Goal: Task Accomplishment & Management: Manage account settings

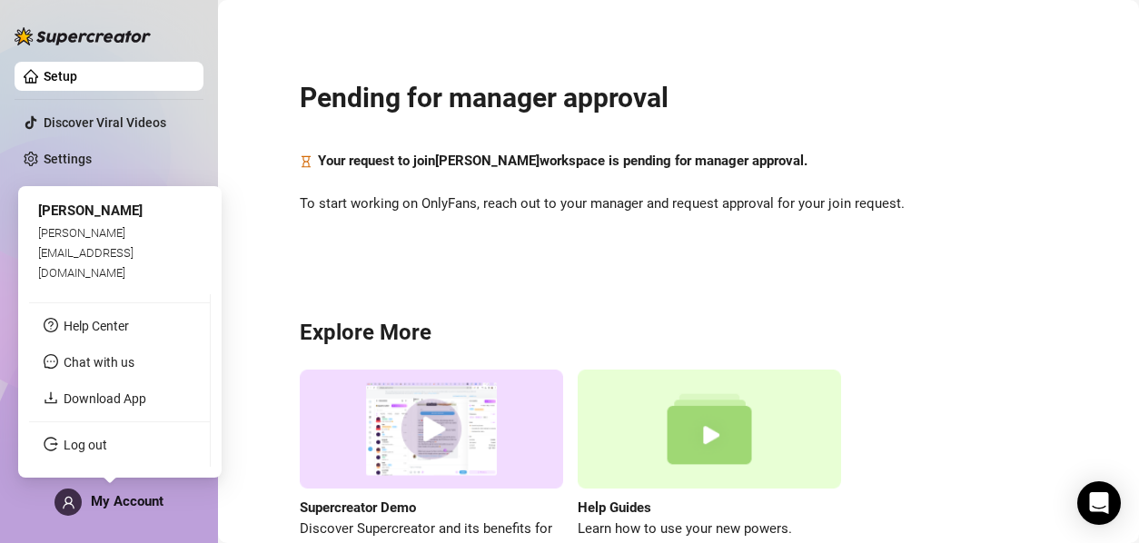
drag, startPoint x: 127, startPoint y: 494, endPoint x: 99, endPoint y: 514, distance: 34.5
click at [127, 495] on span "My Account" at bounding box center [127, 501] width 73 height 16
click at [124, 265] on div "[PERSON_NAME][EMAIL_ADDRESS][DOMAIN_NAME]" at bounding box center [120, 253] width 164 height 61
click at [81, 280] on div "[PERSON_NAME][EMAIL_ADDRESS][DOMAIN_NAME]" at bounding box center [120, 253] width 164 height 61
click at [56, 219] on span "[PERSON_NAME]" at bounding box center [90, 211] width 104 height 16
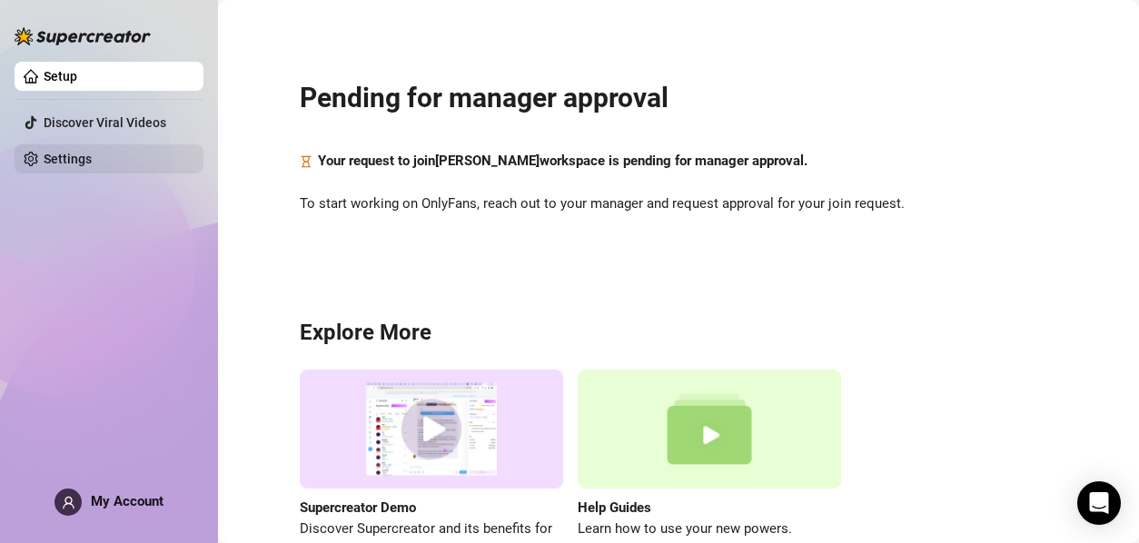
click at [92, 152] on link "Settings" at bounding box center [68, 159] width 48 height 15
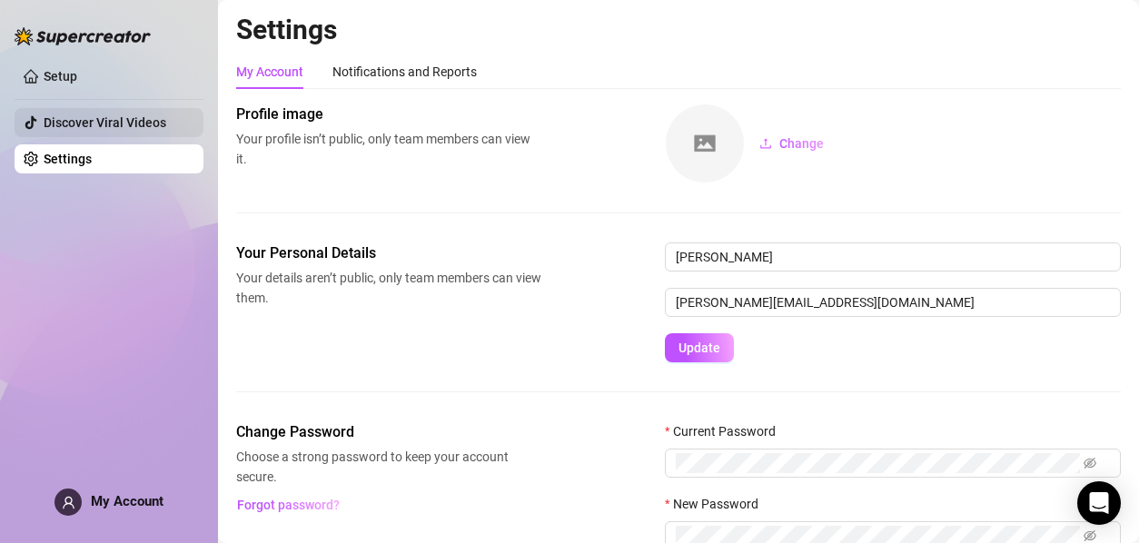
click at [109, 120] on link "Discover Viral Videos" at bounding box center [105, 122] width 123 height 15
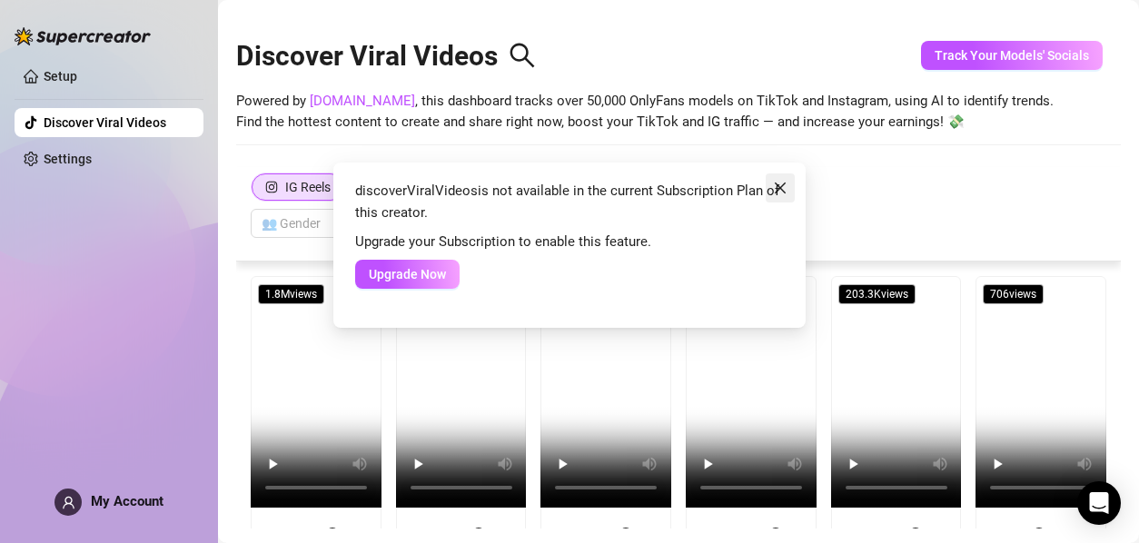
click at [789, 187] on span "Close" at bounding box center [780, 188] width 29 height 15
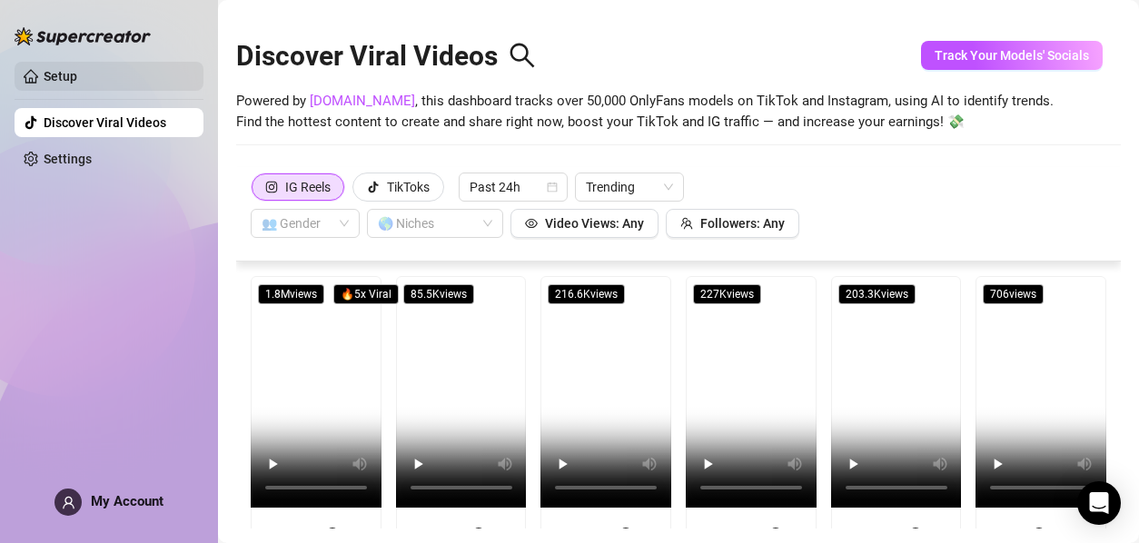
drag, startPoint x: 60, startPoint y: 64, endPoint x: 125, endPoint y: 81, distance: 67.6
click at [62, 69] on link "Setup" at bounding box center [61, 76] width 34 height 15
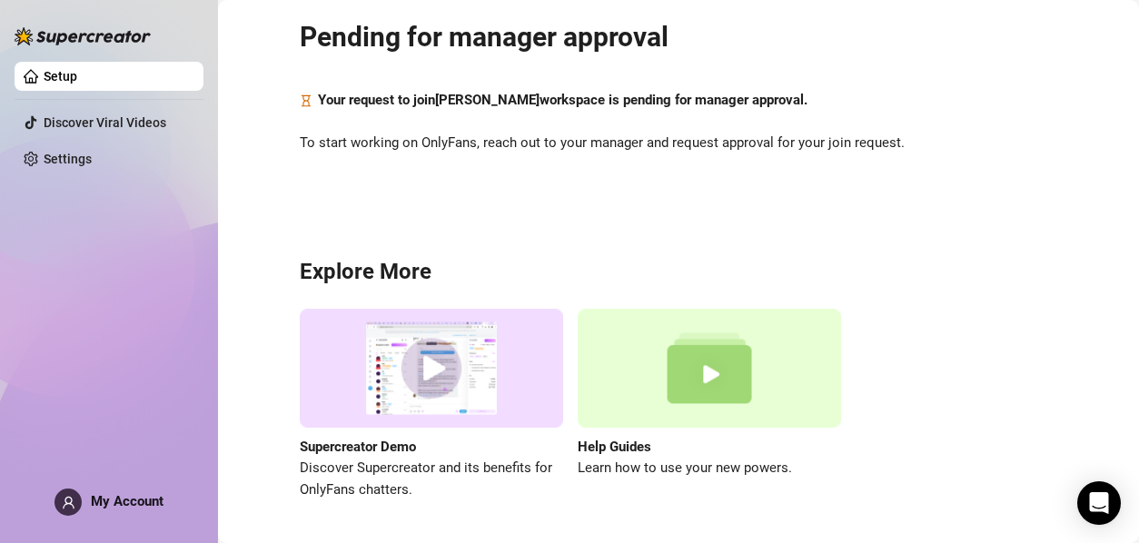
scroll to position [118, 0]
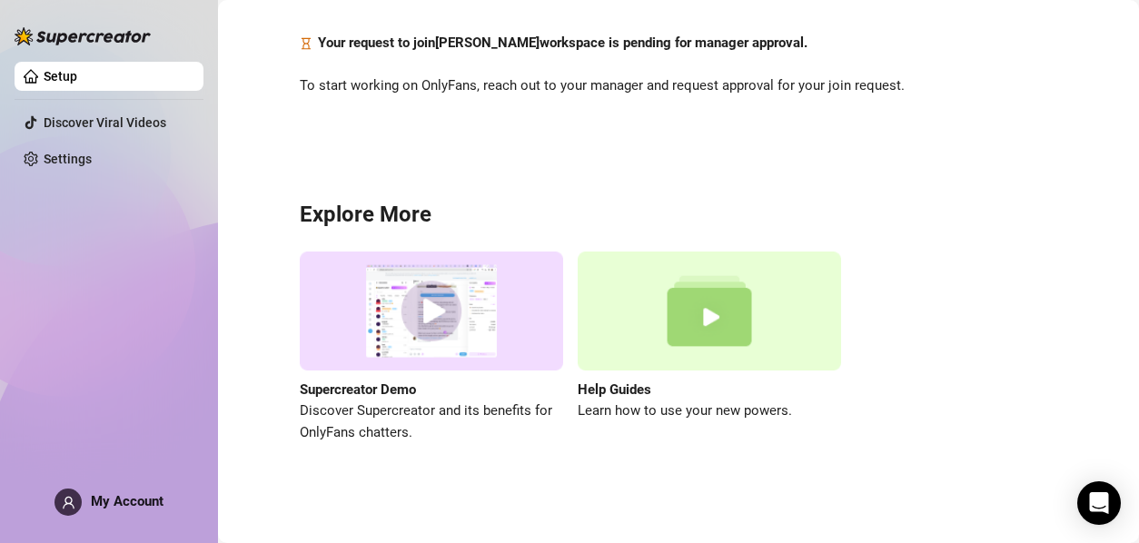
click at [425, 323] on img at bounding box center [431, 311] width 263 height 119
click at [44, 76] on link "Setup" at bounding box center [61, 76] width 34 height 15
click at [86, 154] on link "Settings" at bounding box center [68, 159] width 48 height 15
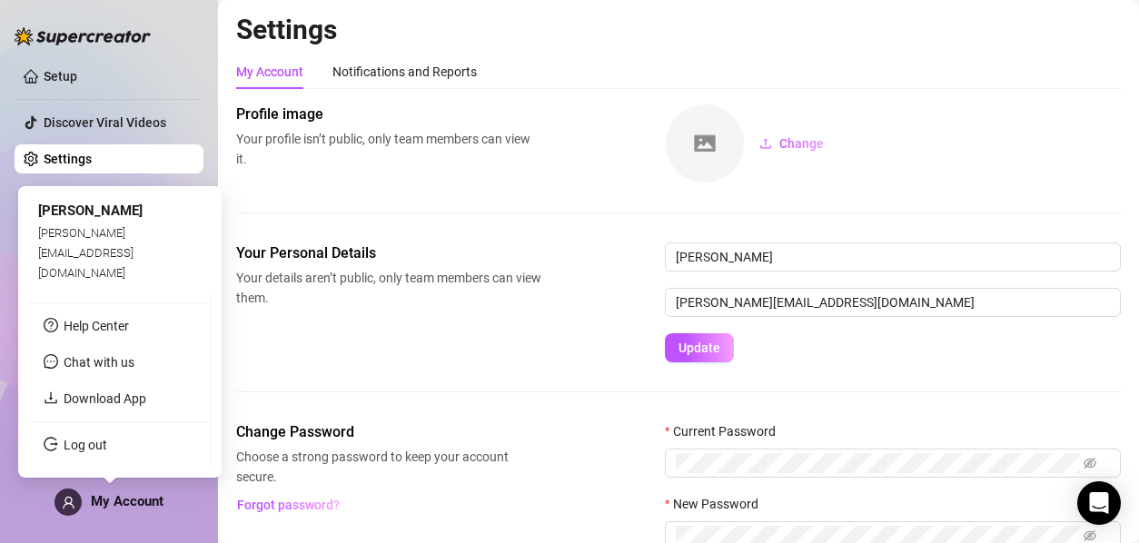
click at [147, 507] on span "My Account" at bounding box center [127, 501] width 73 height 16
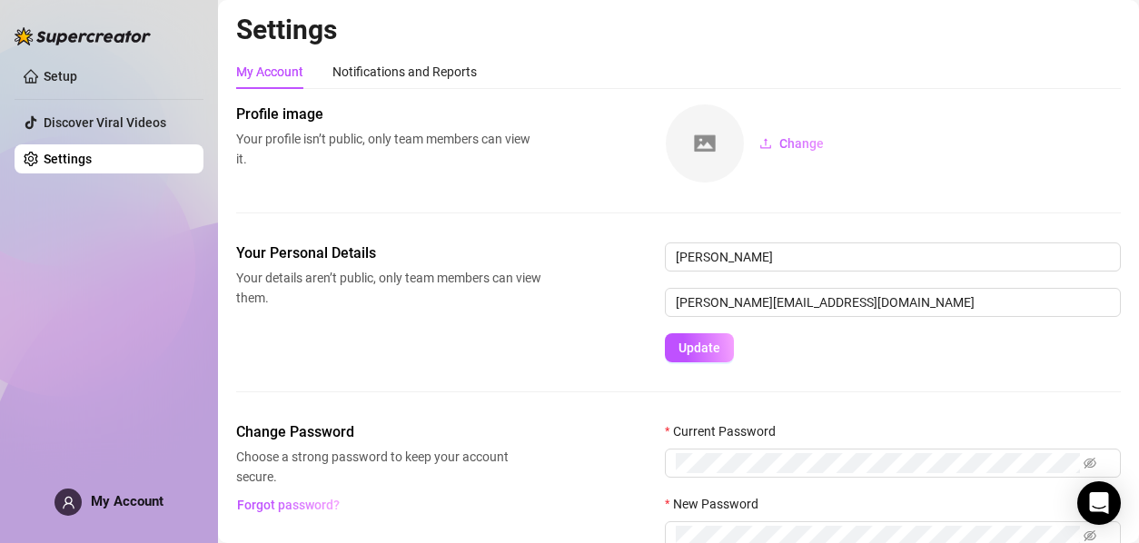
click at [92, 501] on span "My Account" at bounding box center [127, 501] width 73 height 16
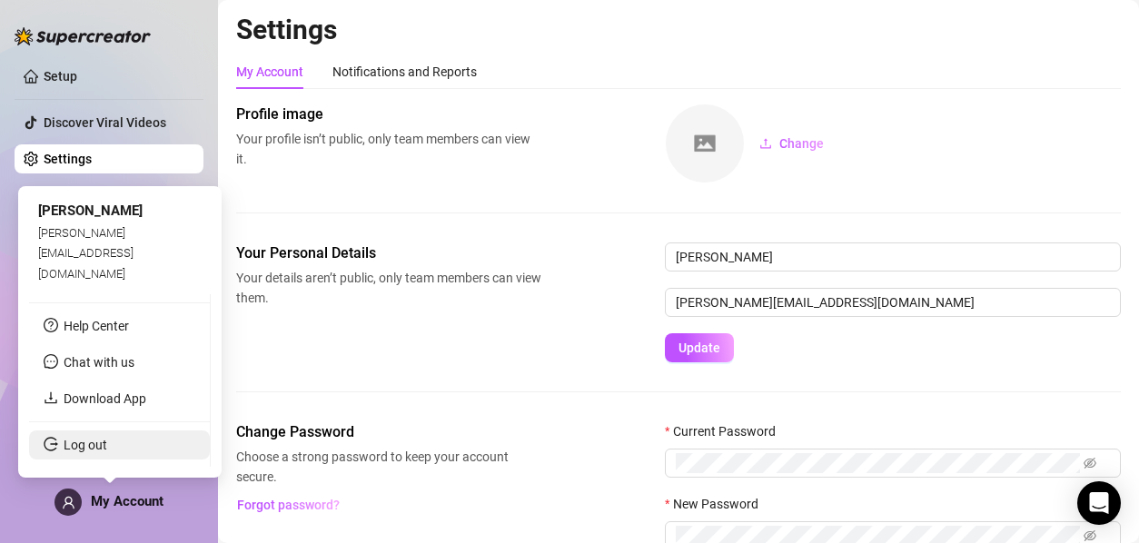
click at [88, 446] on link "Log out" at bounding box center [86, 445] width 44 height 15
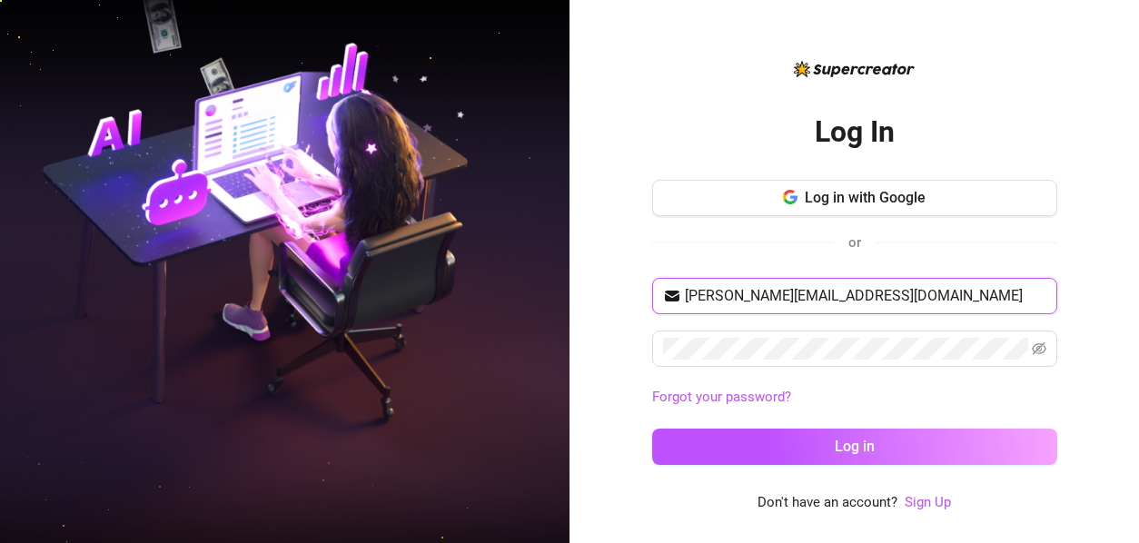
drag, startPoint x: 917, startPoint y: 298, endPoint x: 667, endPoint y: 257, distance: 253.2
click at [667, 257] on div "Log in with Google or [PERSON_NAME][EMAIL_ADDRESS][DOMAIN_NAME] Forgot your pas…" at bounding box center [854, 331] width 405 height 302
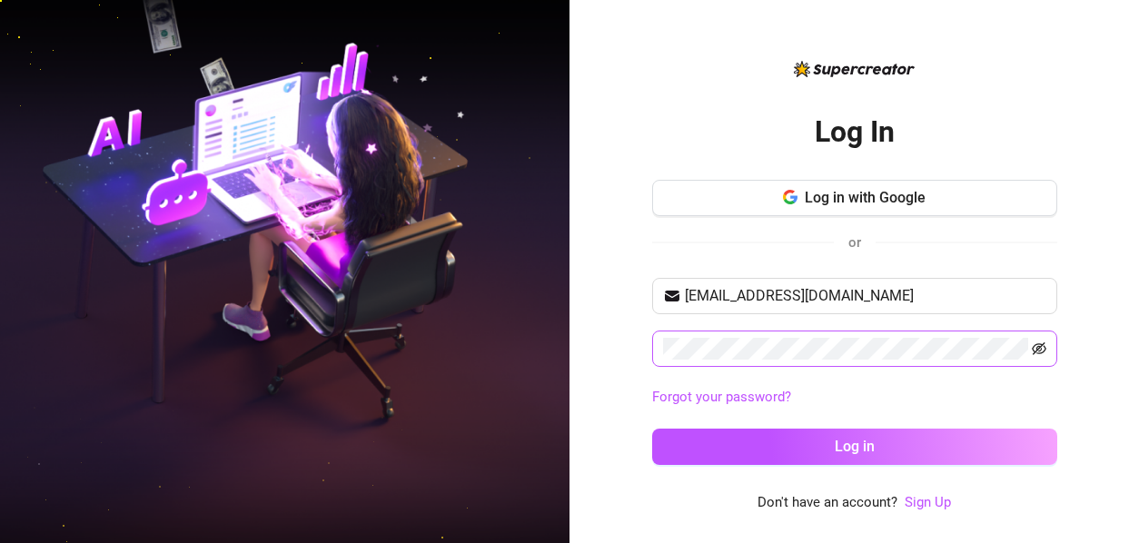
click at [1032, 352] on span at bounding box center [854, 349] width 405 height 36
click at [1045, 348] on icon "eye-invisible" at bounding box center [1039, 348] width 15 height 13
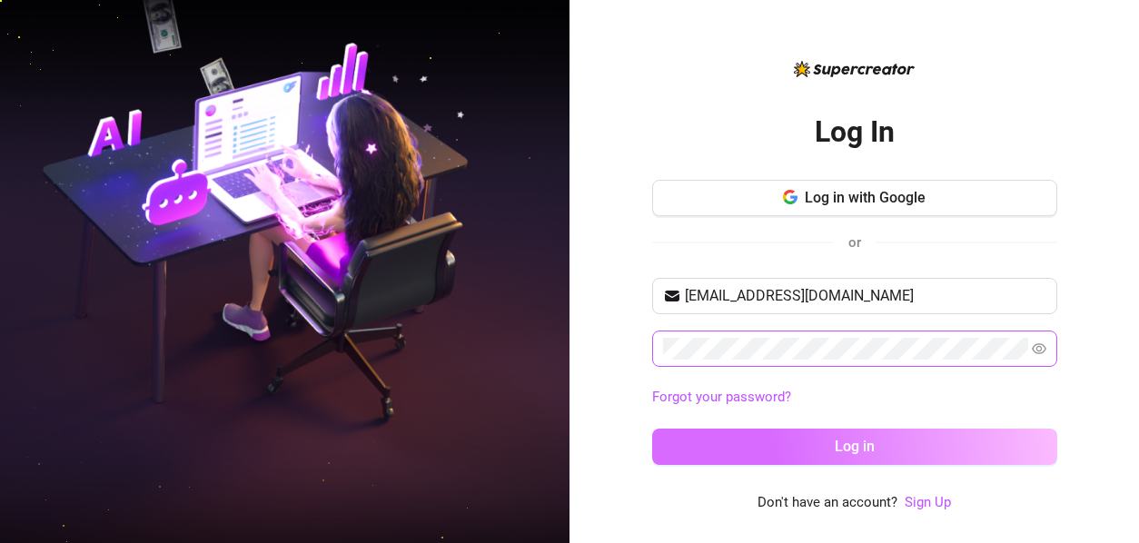
click at [928, 442] on button "Log in" at bounding box center [854, 447] width 405 height 36
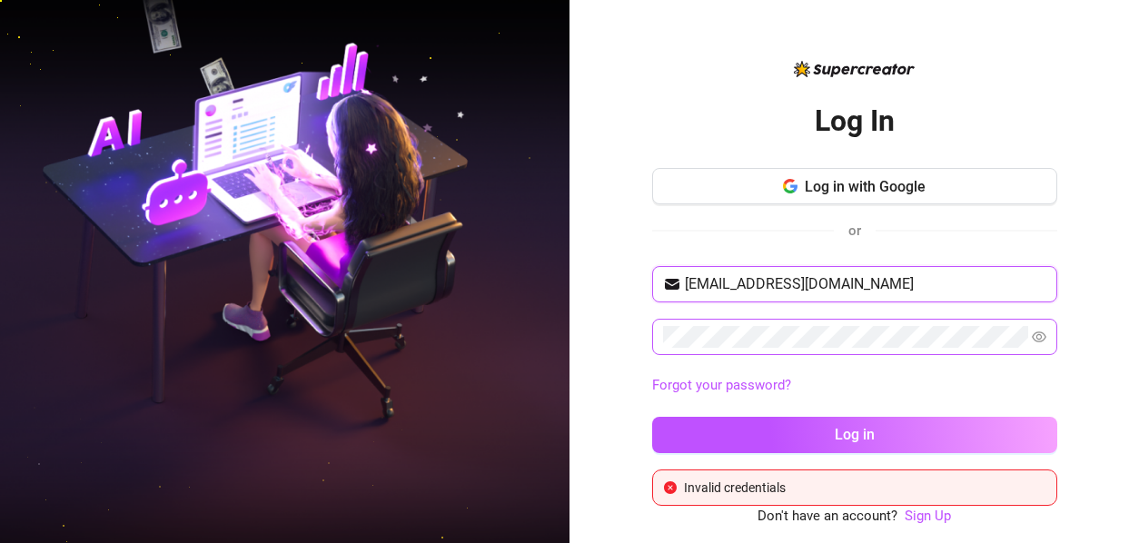
drag, startPoint x: 875, startPoint y: 276, endPoint x: 588, endPoint y: 290, distance: 287.4
click at [588, 290] on div "Log In Log in with Google or [EMAIL_ADDRESS][DOMAIN_NAME] Forgot your password?…" at bounding box center [855, 271] width 570 height 543
type input "e"
